Goal: Information Seeking & Learning: Find specific page/section

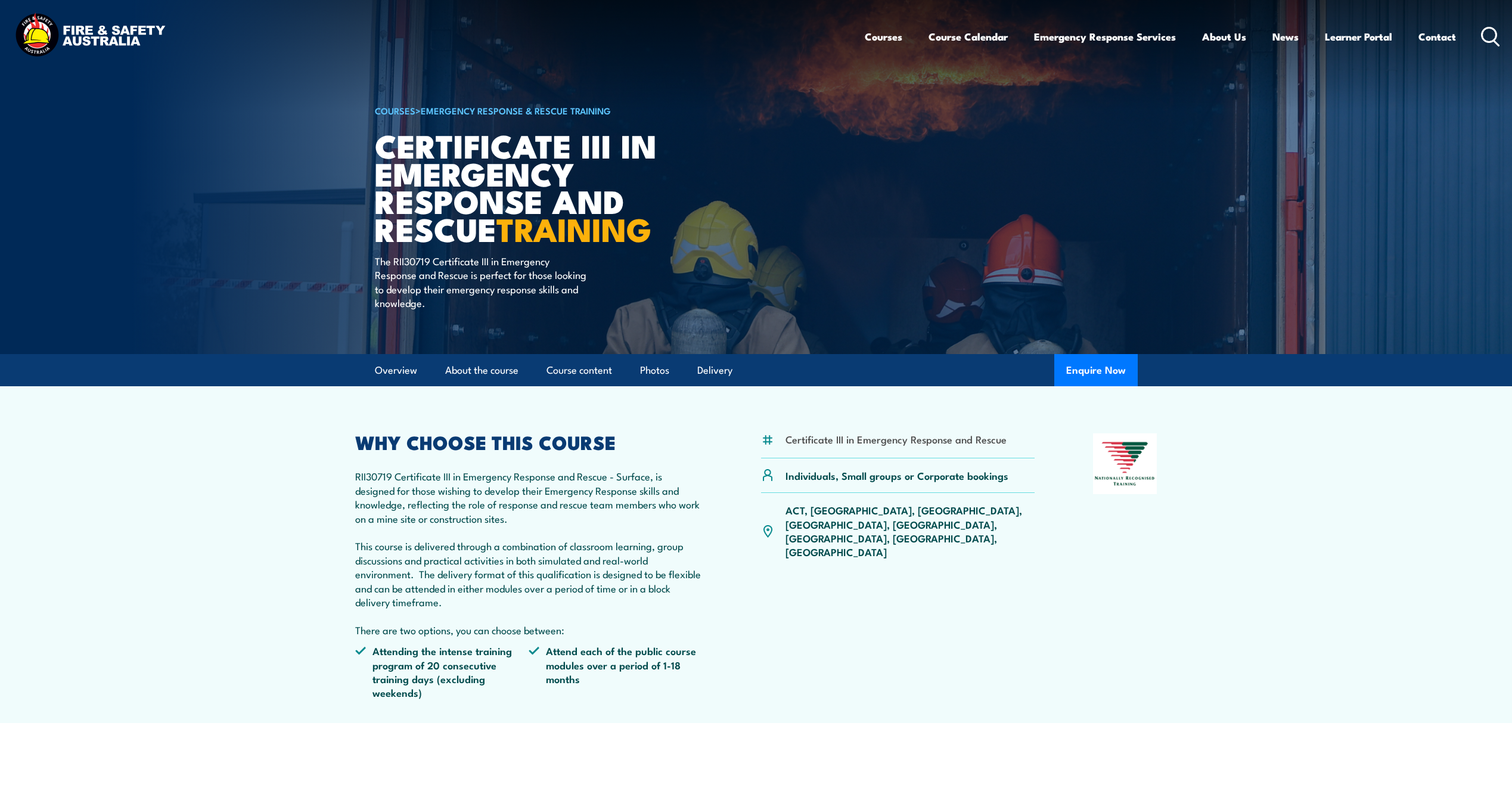
click at [1489, 34] on icon at bounding box center [1489, 37] width 19 height 20
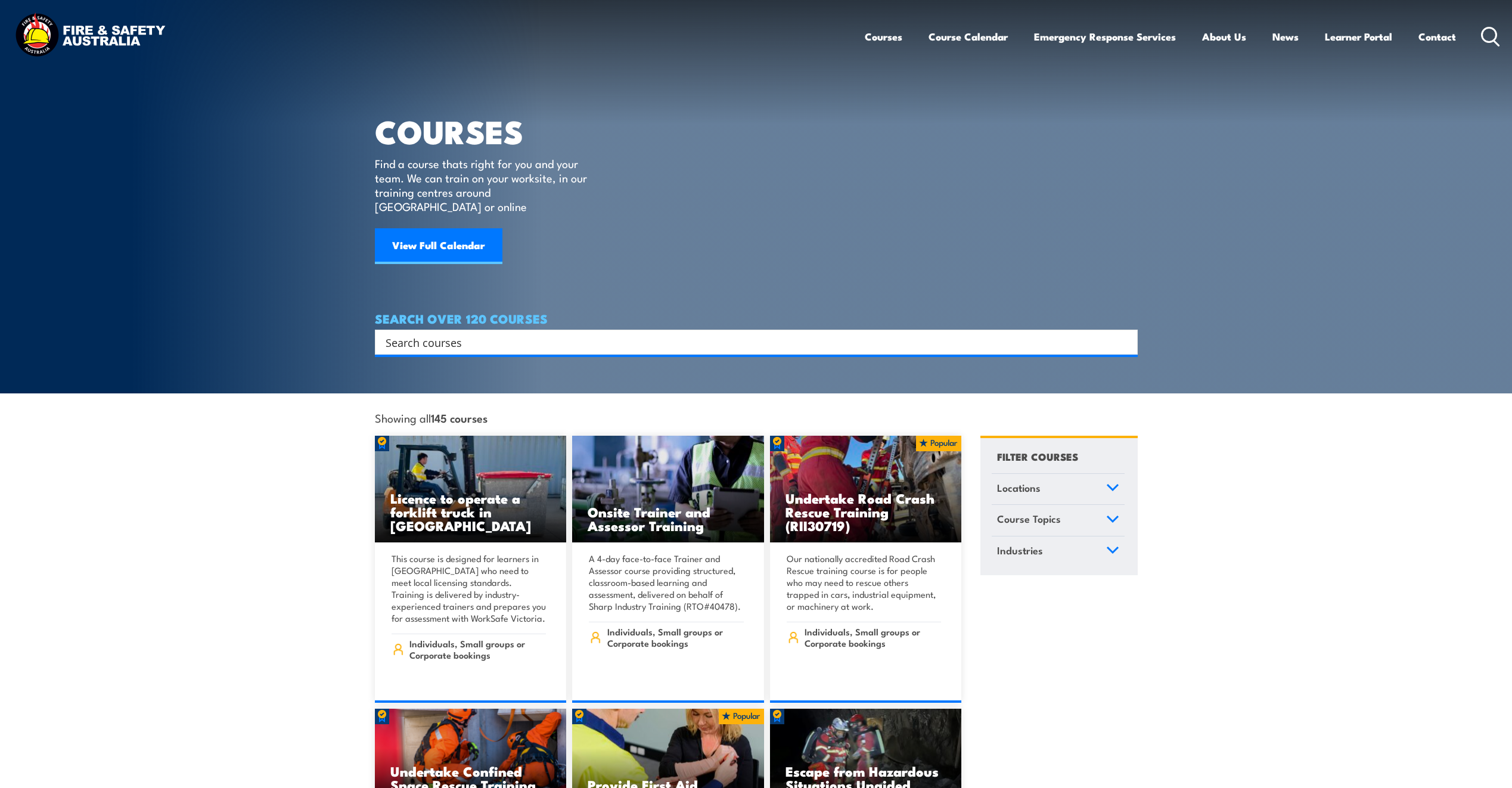
click at [471, 334] on input "Search input" at bounding box center [748, 343] width 725 height 18
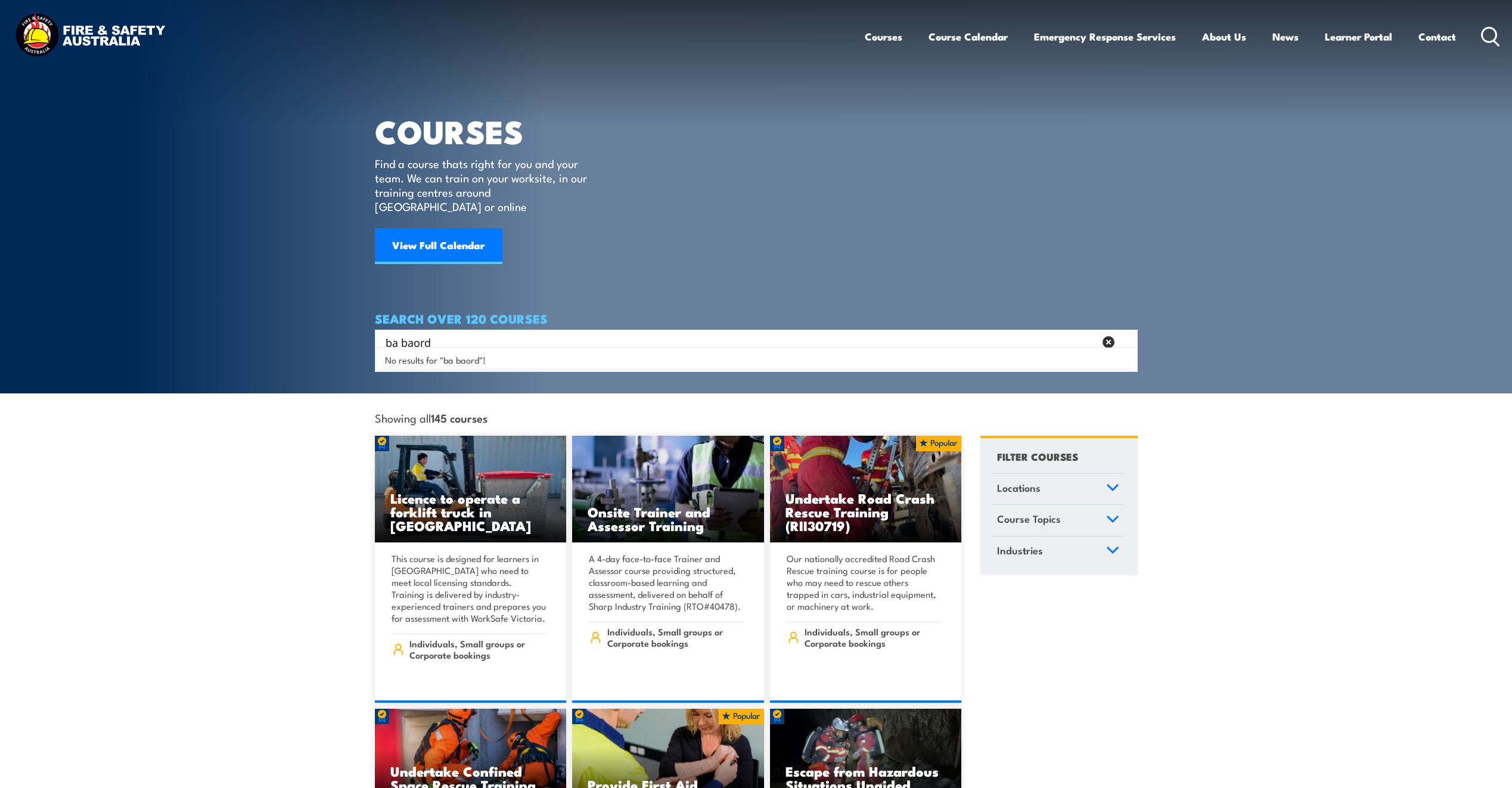
click at [395, 334] on input "ba baord" at bounding box center [740, 343] width 709 height 18
type input "breathing apparatus entry board"
click at [986, 357] on div "No results for "breathing apparatus entry board"!" at bounding box center [756, 359] width 757 height 19
click at [976, 334] on input "breathing apparatus entry board" at bounding box center [740, 343] width 709 height 18
